Goal: Navigation & Orientation: Go to known website

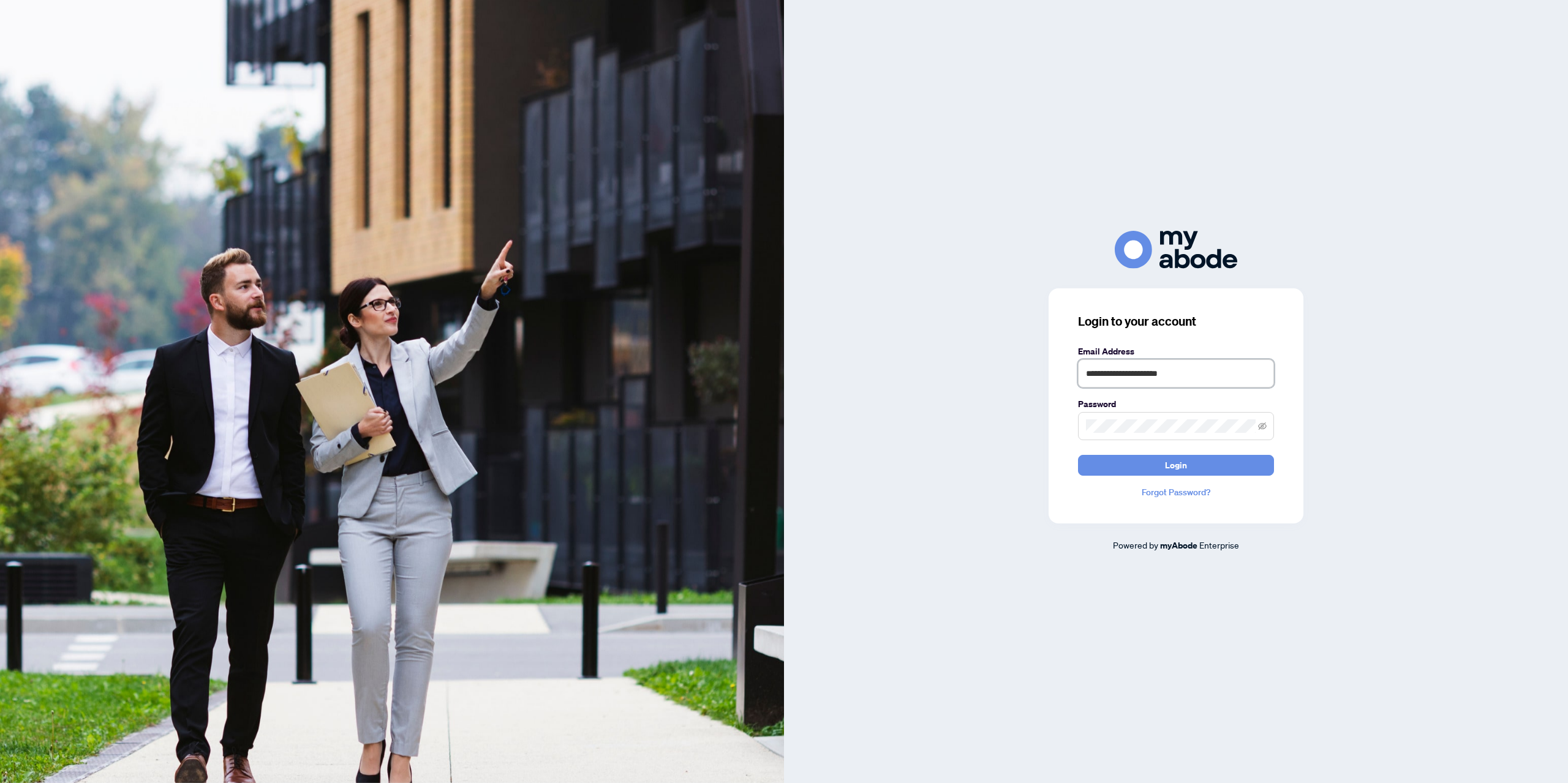
click at [1118, 369] on input "**********" at bounding box center [1176, 373] width 196 height 28
type input "**********"
click at [1078, 455] on button "Login" at bounding box center [1176, 465] width 196 height 21
